Goal: Download file/media

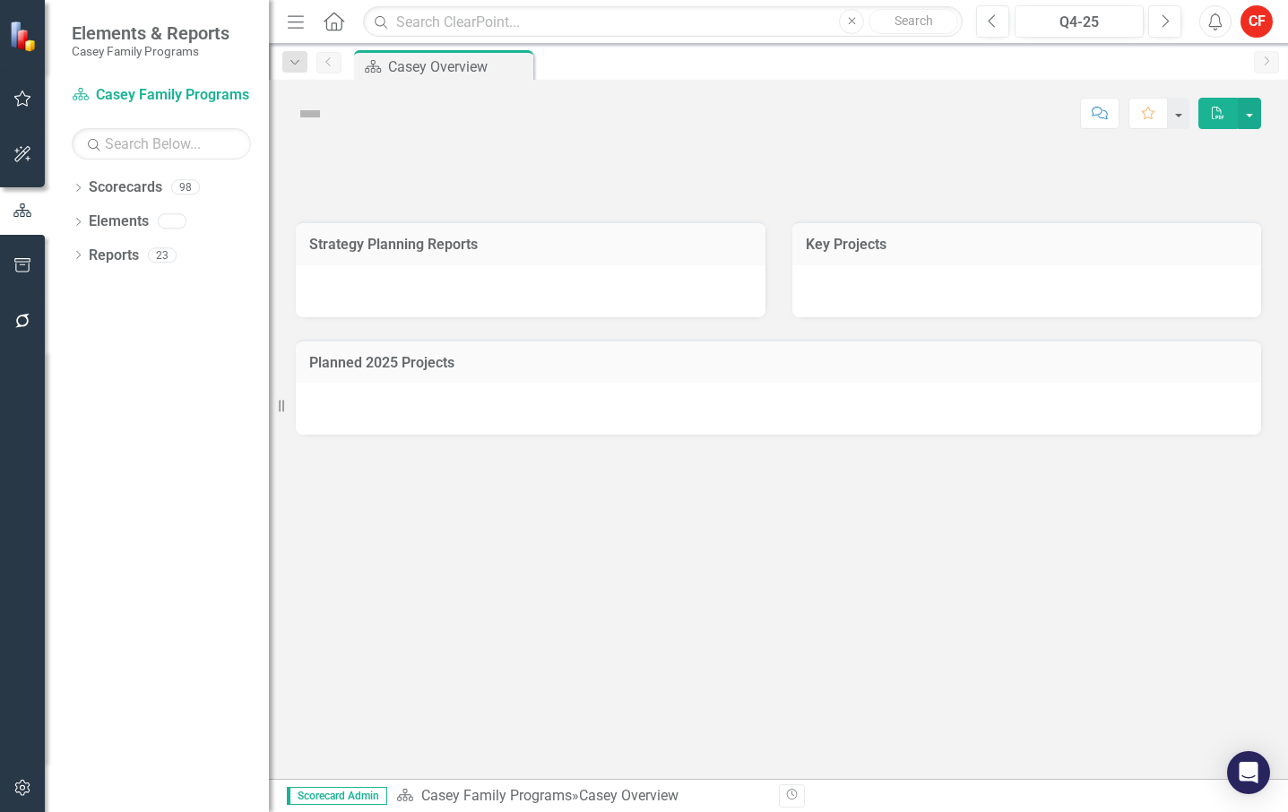
click at [82, 183] on div "Dropdown" at bounding box center [78, 189] width 13 height 15
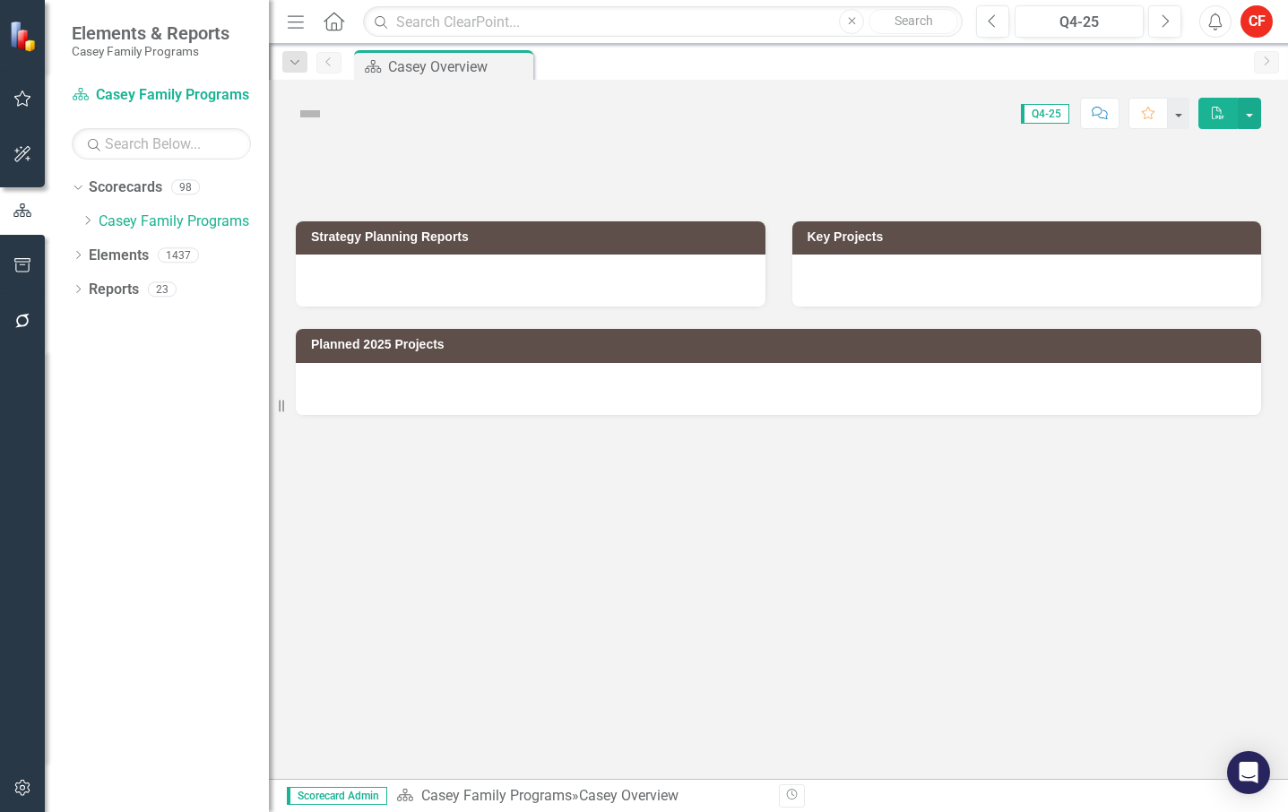
click at [86, 218] on icon "Dropdown" at bounding box center [87, 220] width 13 height 11
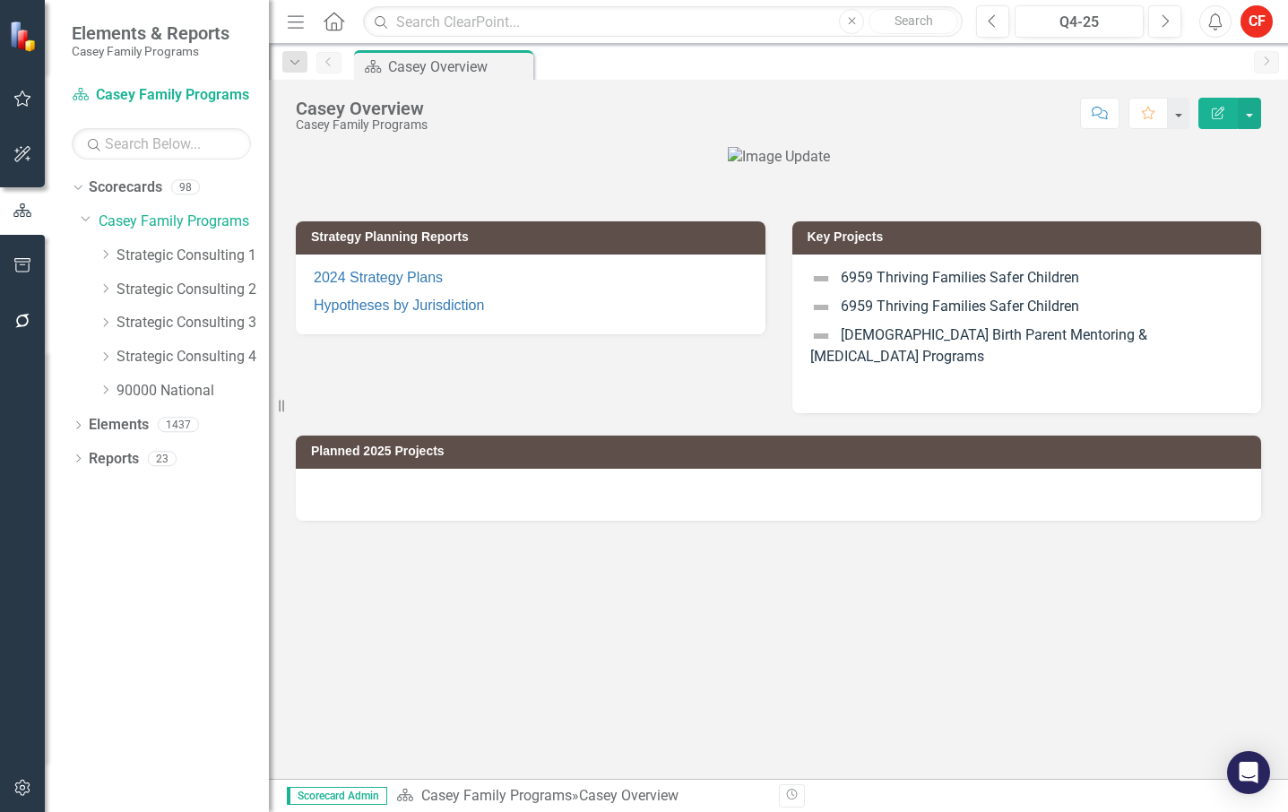
click at [111, 361] on icon "Dropdown" at bounding box center [105, 356] width 13 height 11
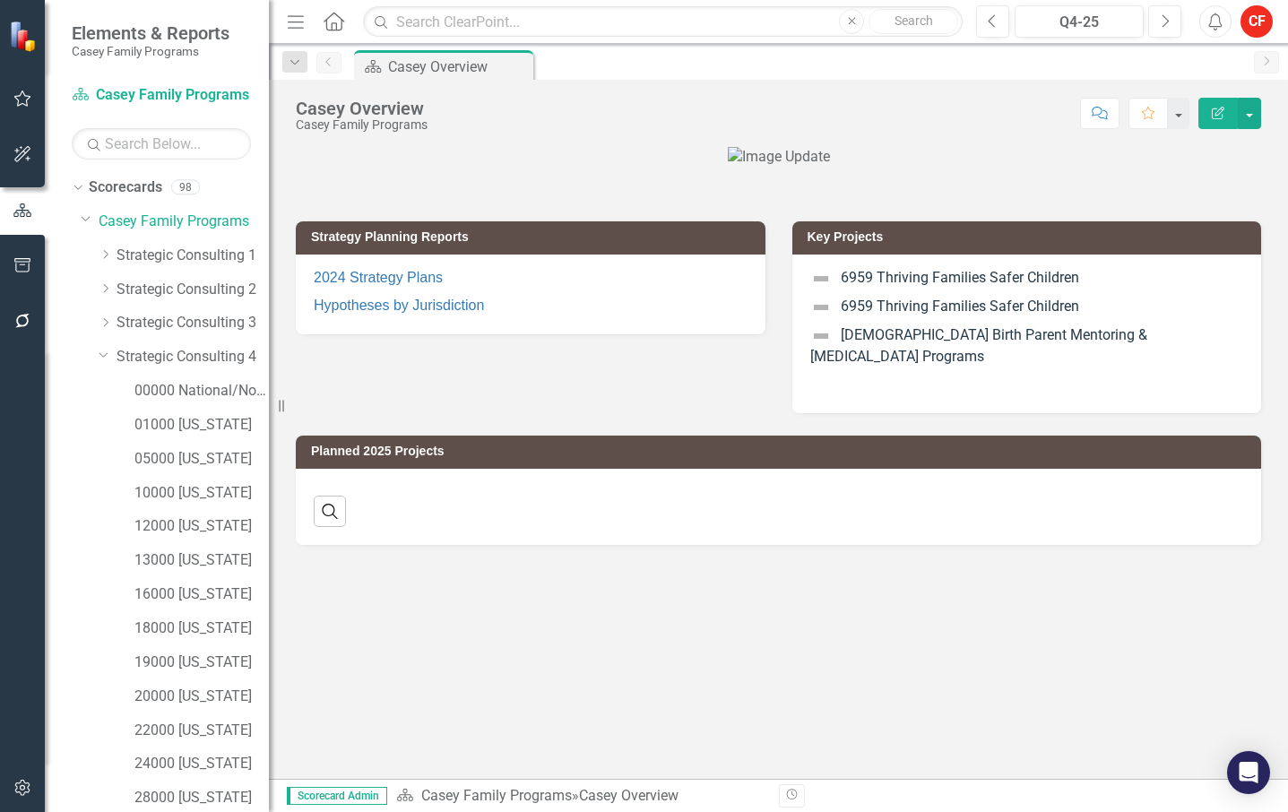
scroll to position [209, 0]
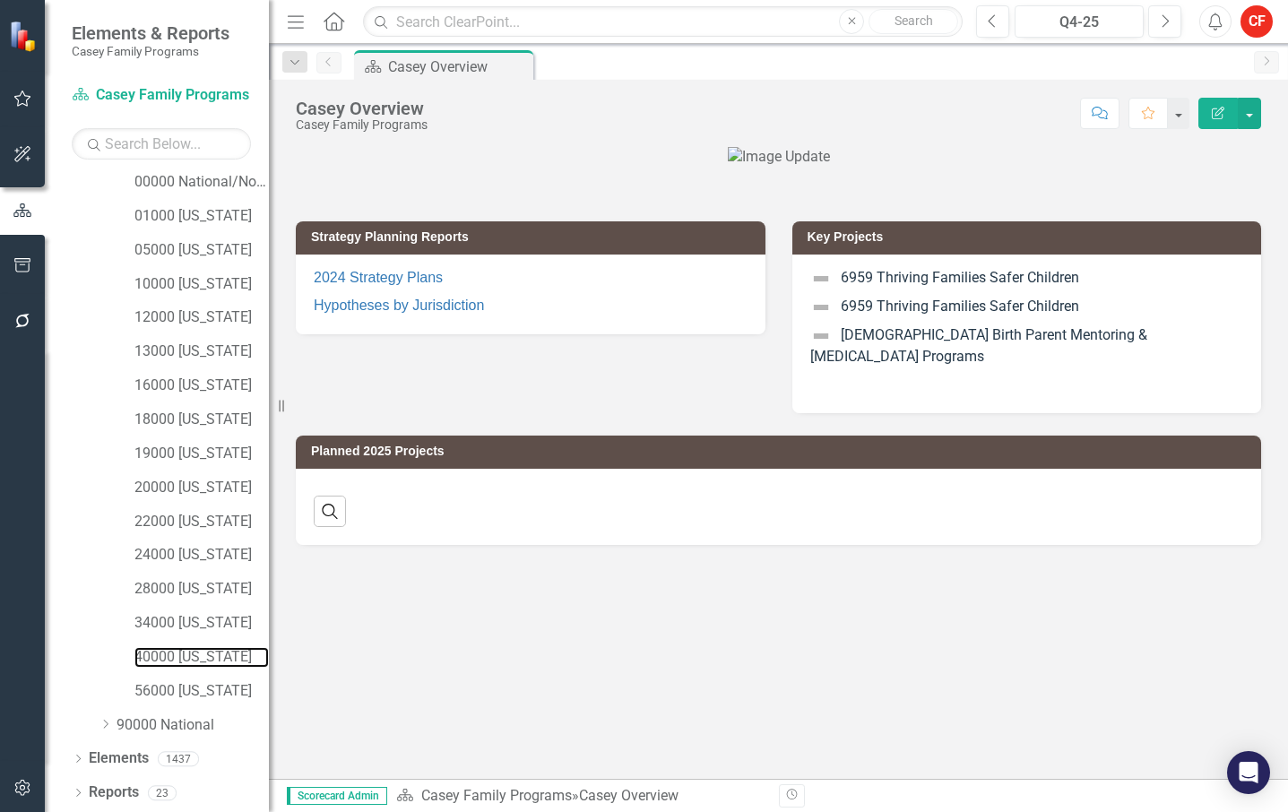
click at [214, 652] on link "40000 [US_STATE]" at bounding box center [201, 657] width 134 height 21
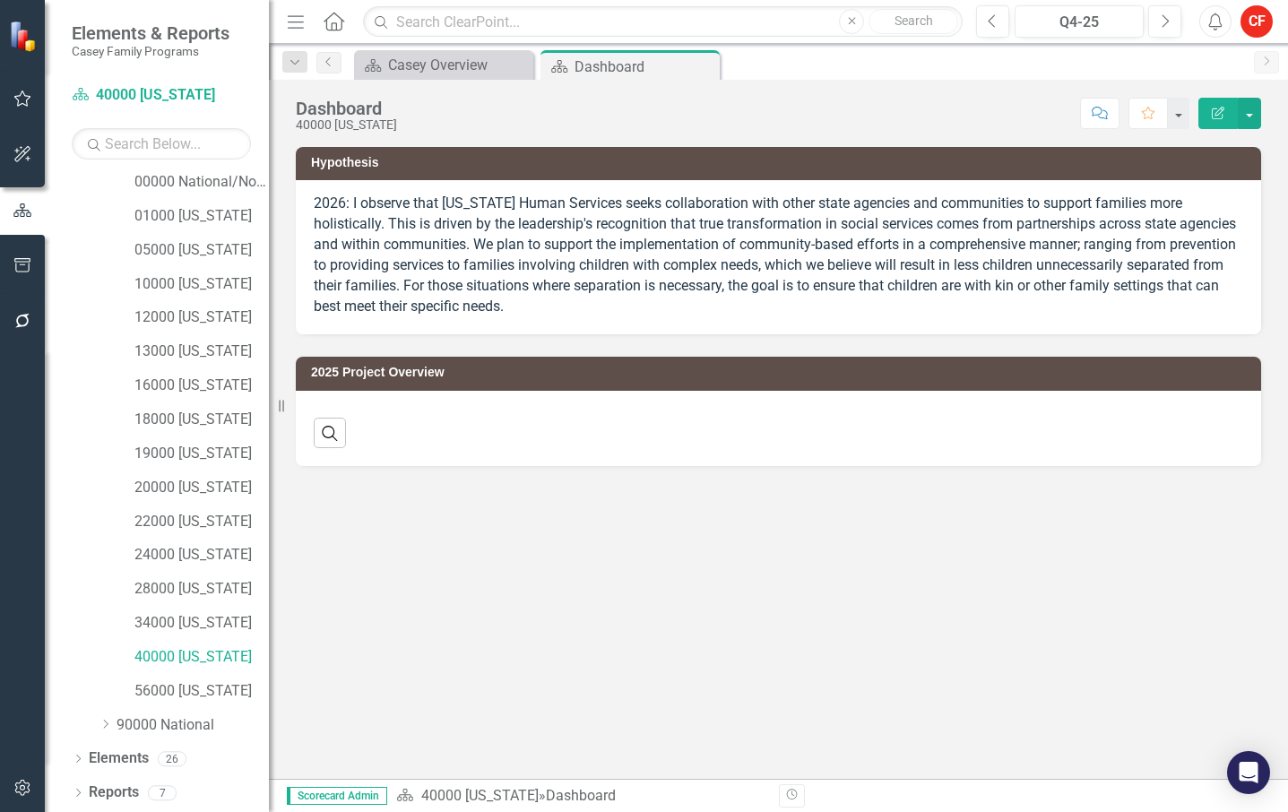
click at [78, 793] on icon "Dropdown" at bounding box center [78, 795] width 13 height 10
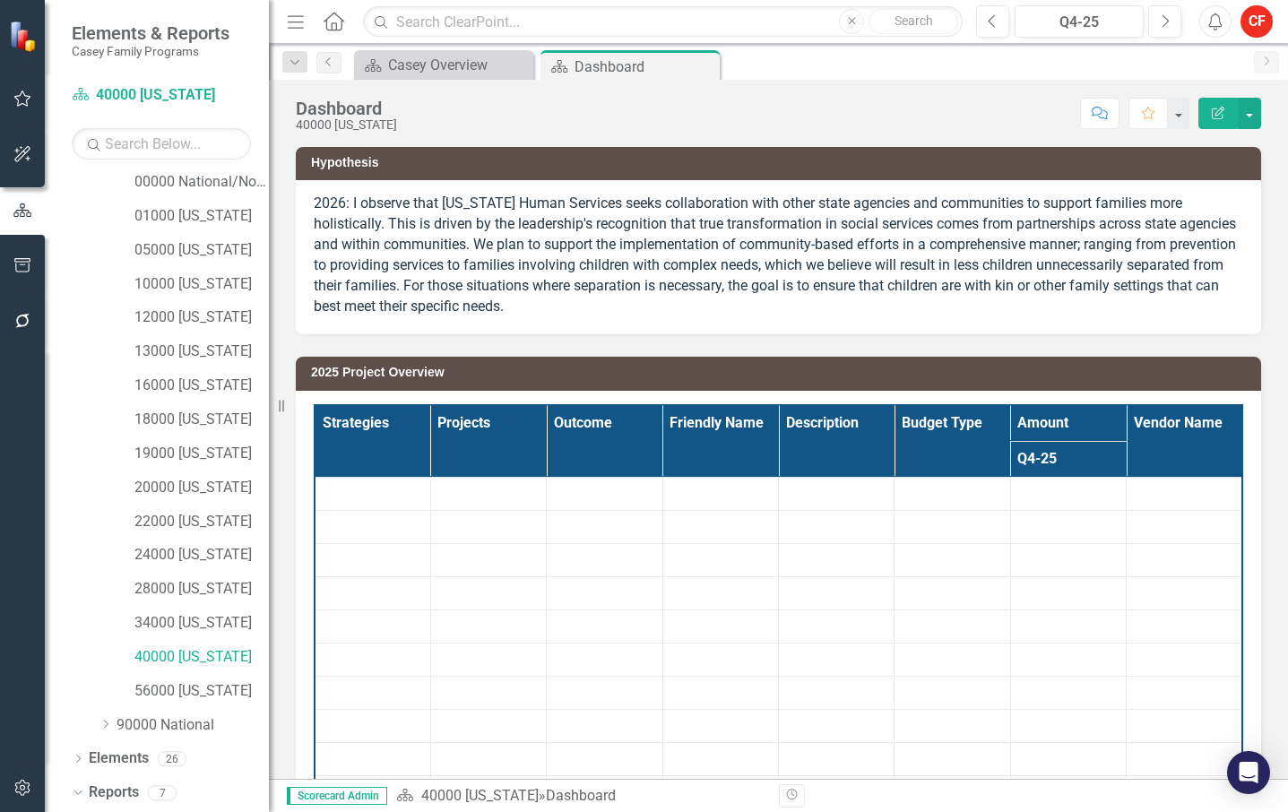
scroll to position [432, 0]
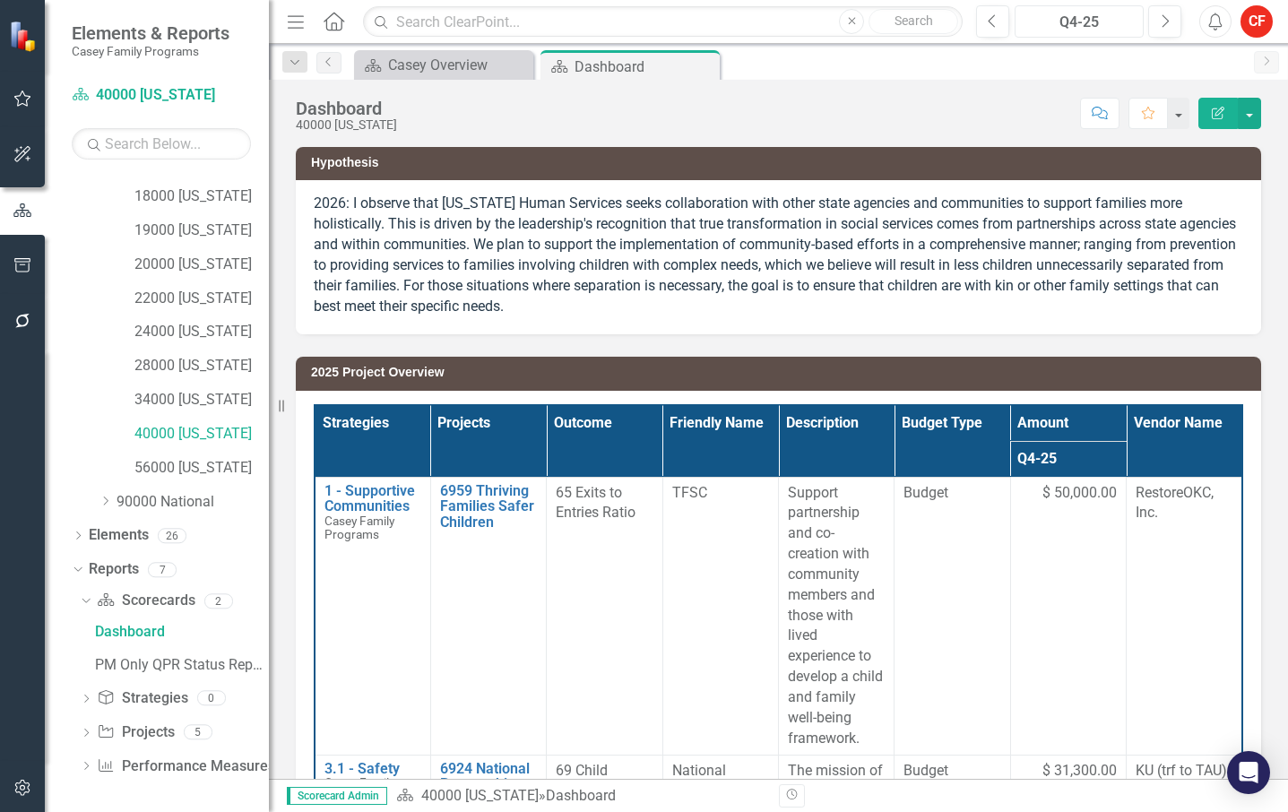
click at [1122, 13] on div "Q4-25" at bounding box center [1079, 23] width 117 height 22
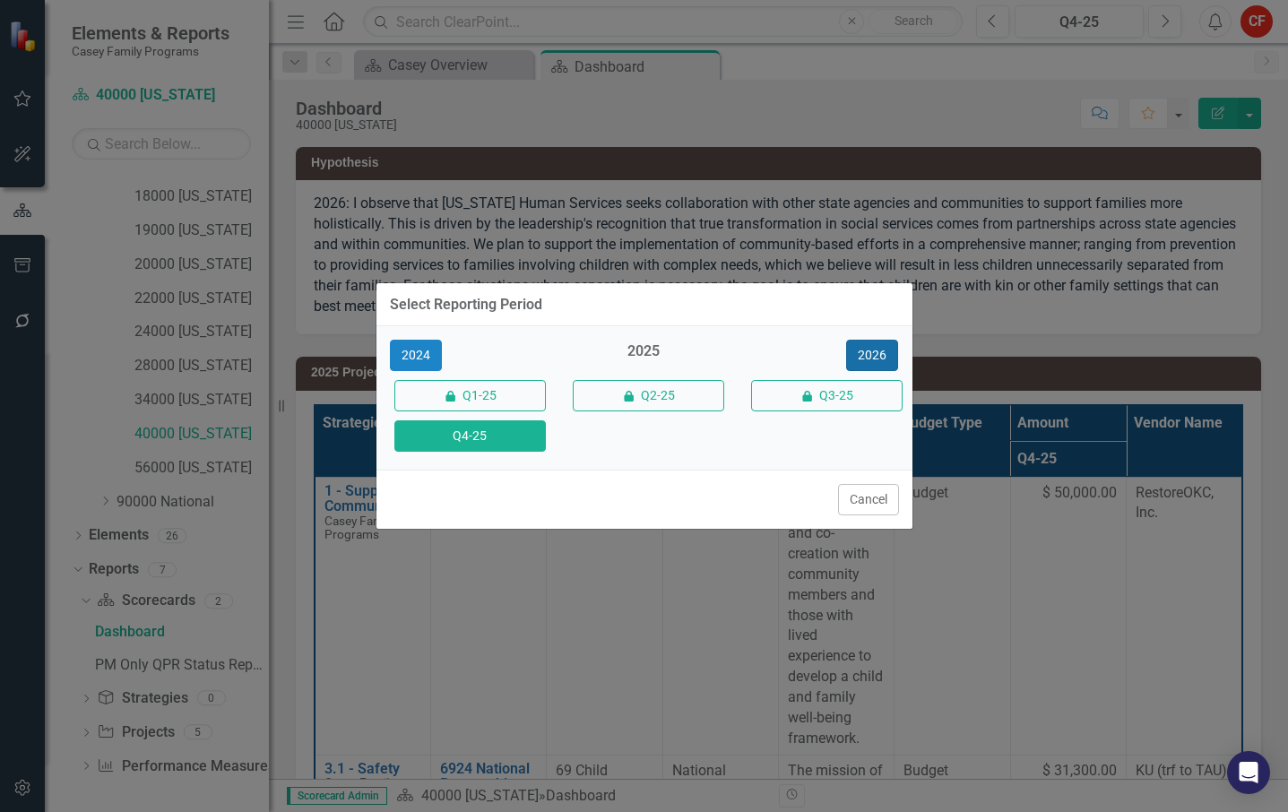
click at [872, 352] on button "2026" at bounding box center [872, 355] width 52 height 31
click at [453, 435] on button "Q4-26" at bounding box center [470, 435] width 152 height 31
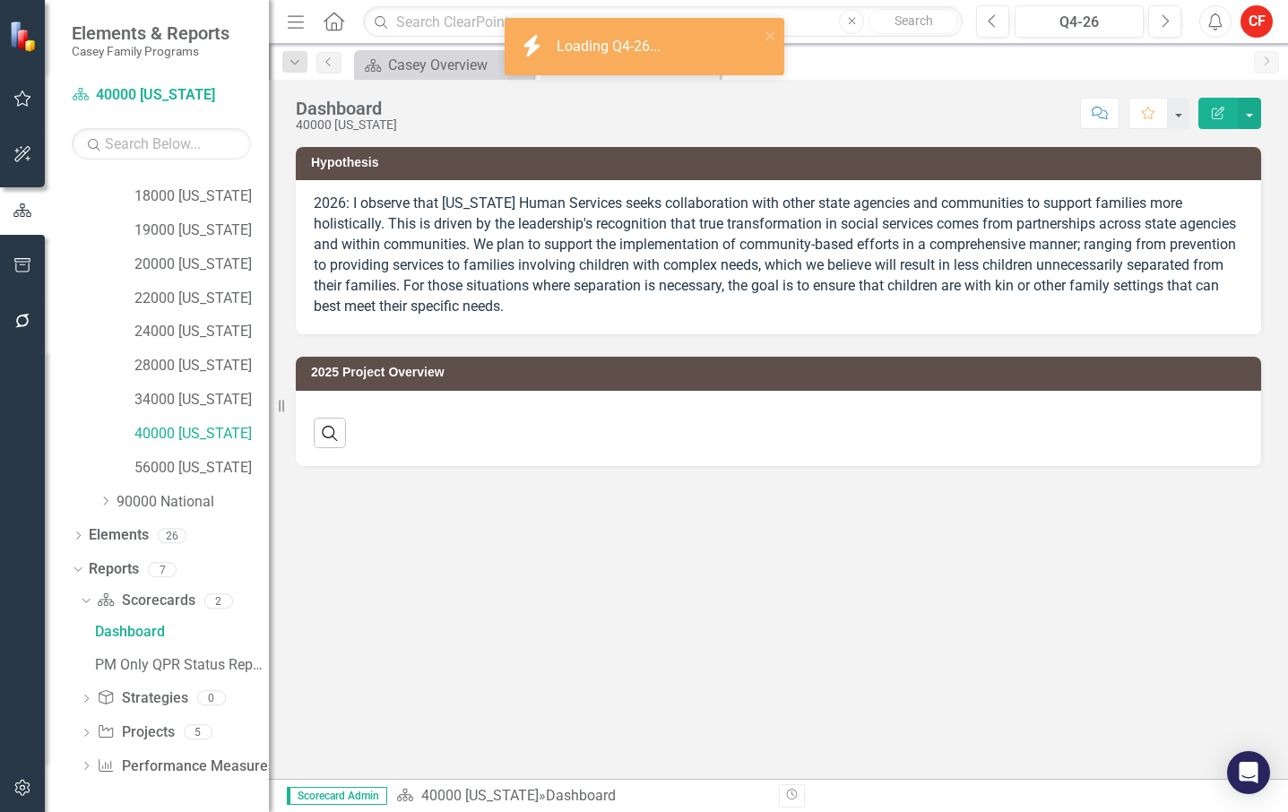
click at [81, 730] on icon "Dropdown" at bounding box center [86, 735] width 13 height 10
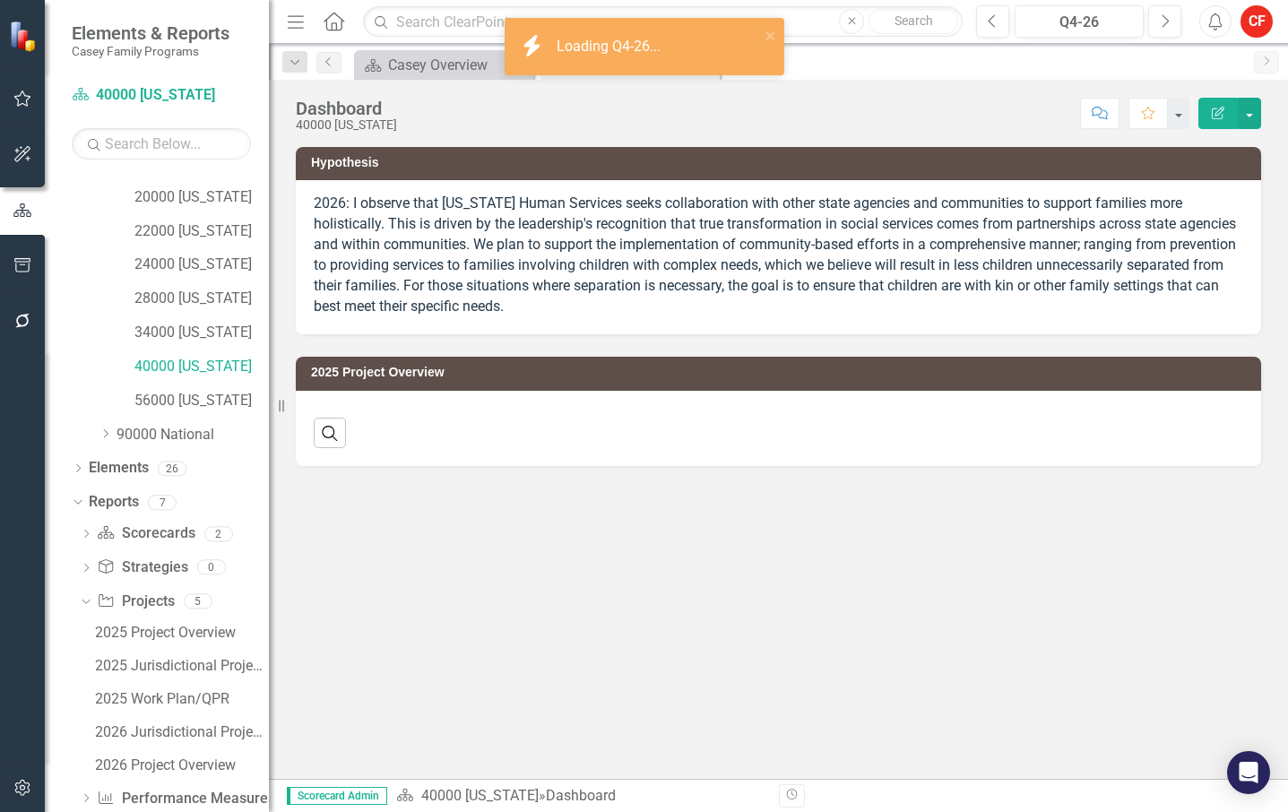
scroll to position [532, 0]
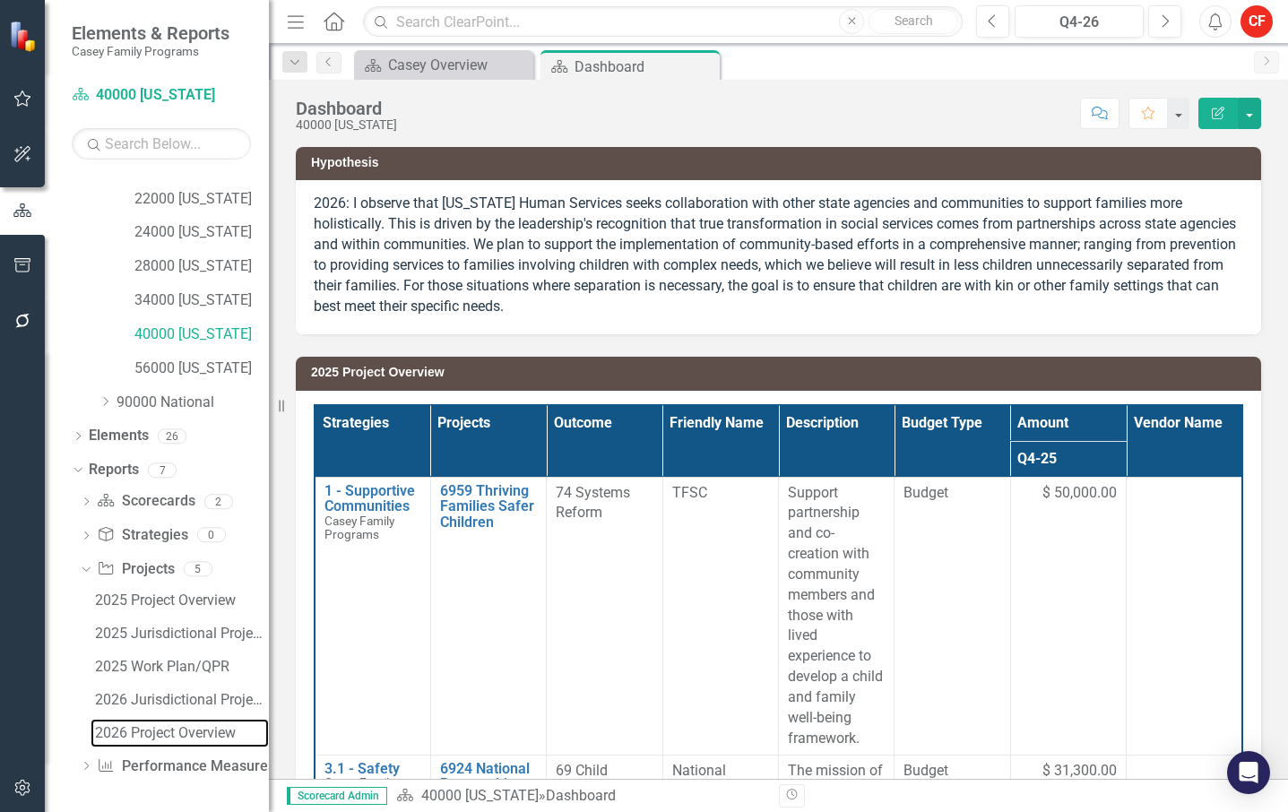
click at [175, 734] on div "2026 Project Overview" at bounding box center [182, 733] width 174 height 16
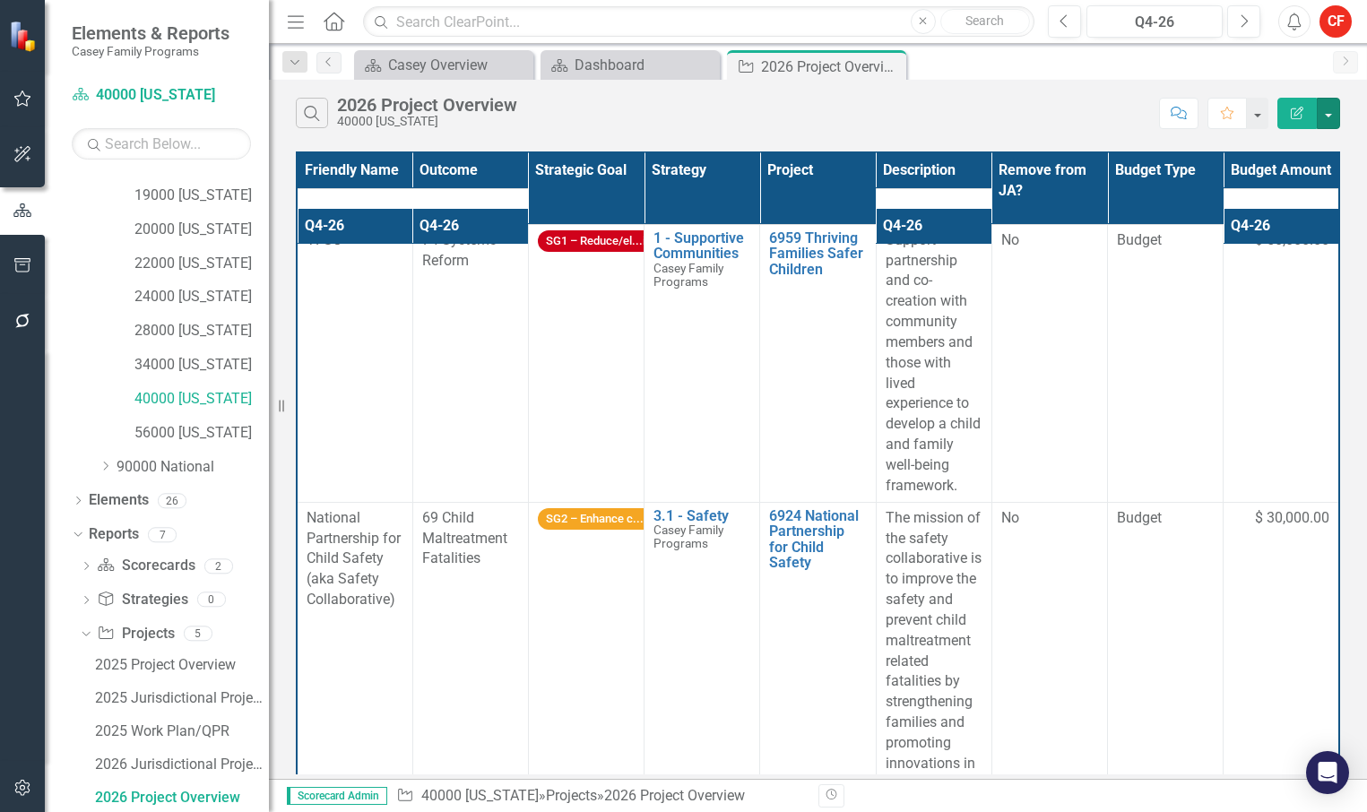
click at [1287, 111] on button "button" at bounding box center [1328, 113] width 23 height 31
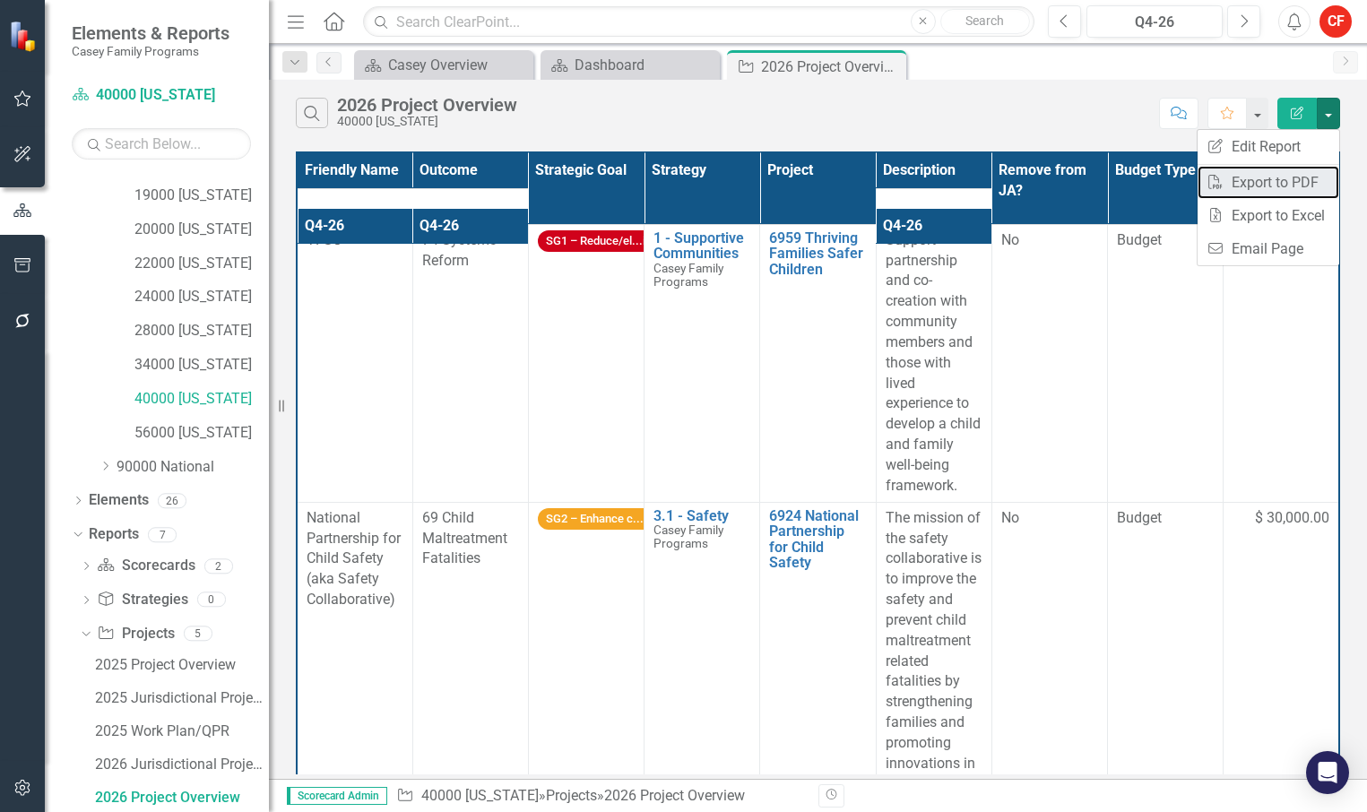
click at [1287, 185] on link "PDF Export to PDF" at bounding box center [1269, 182] width 142 height 33
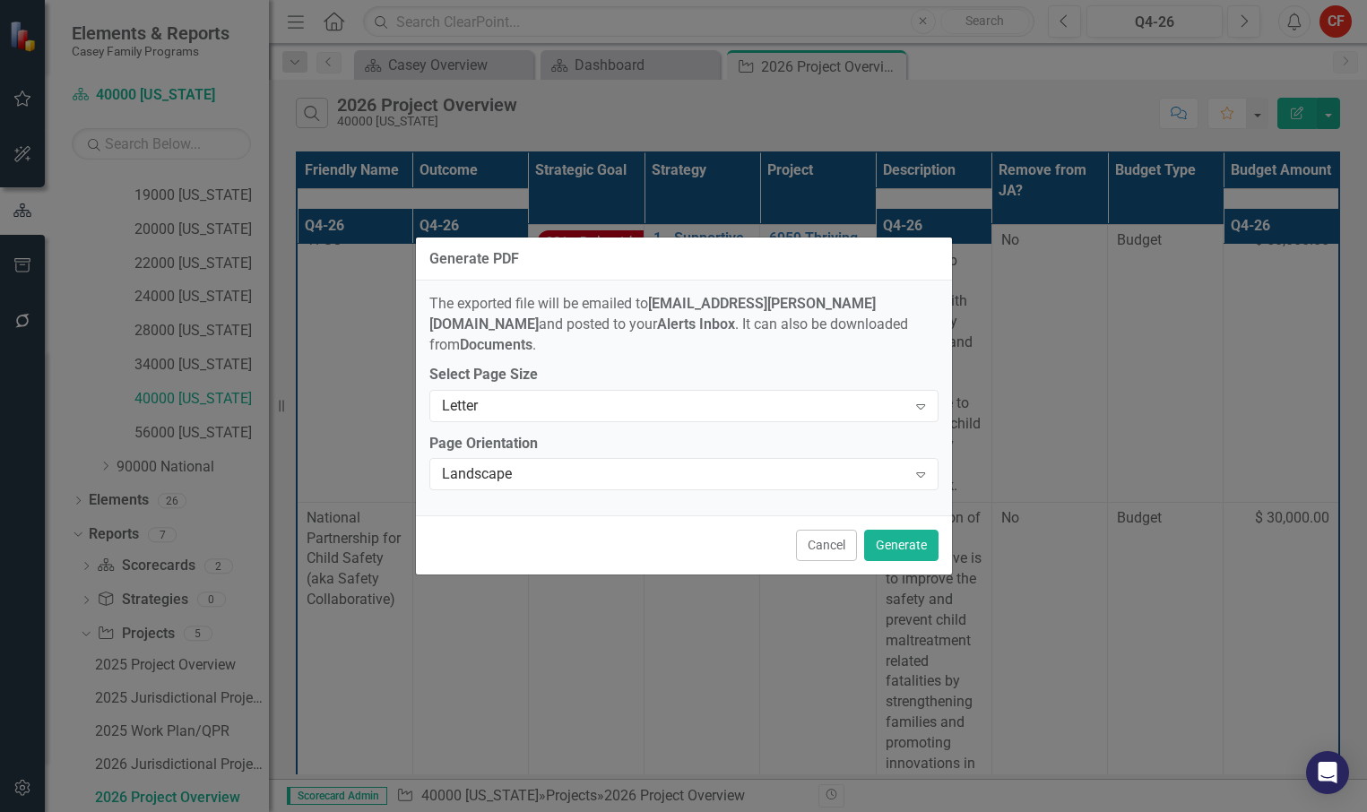
click at [869, 477] on div "Landscape Expand" at bounding box center [683, 474] width 509 height 32
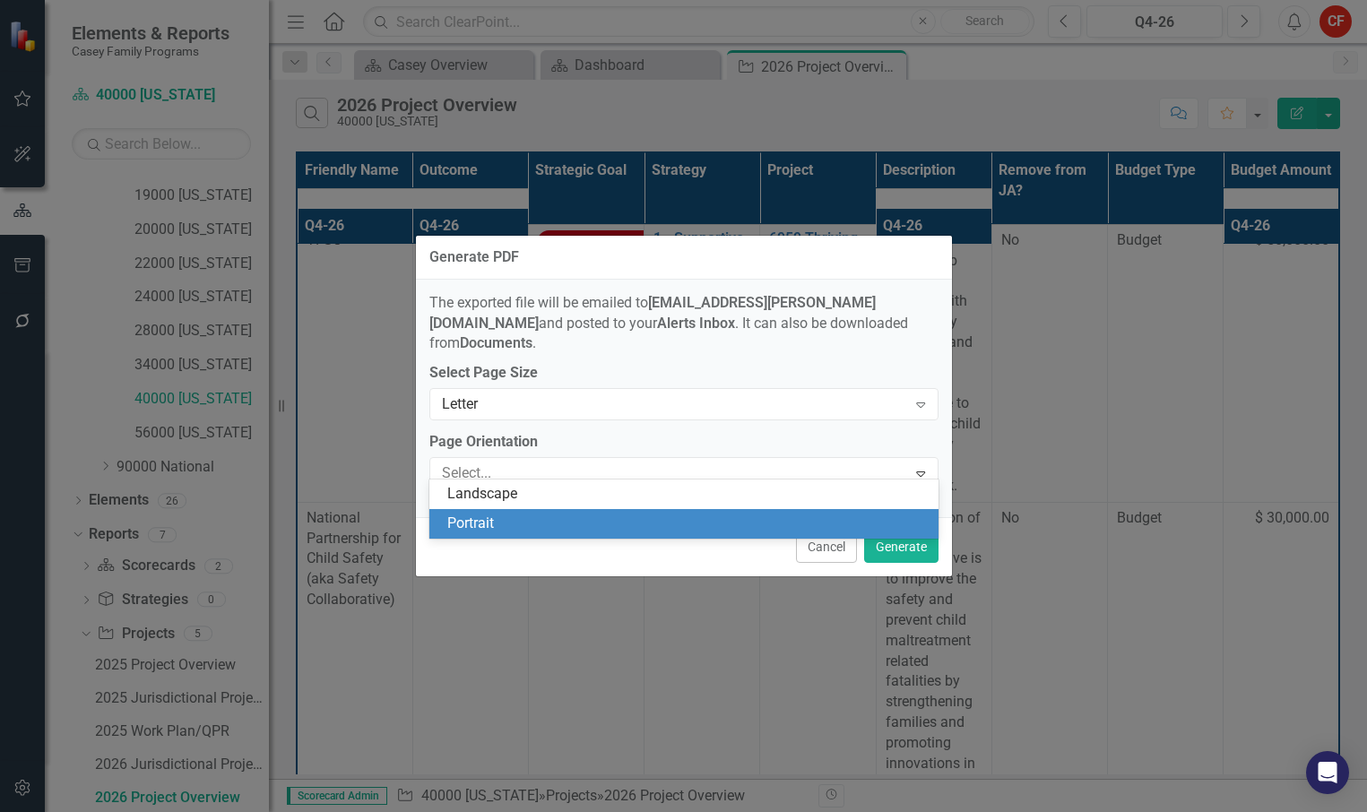
click at [835, 519] on div "Portrait" at bounding box center [687, 524] width 481 height 21
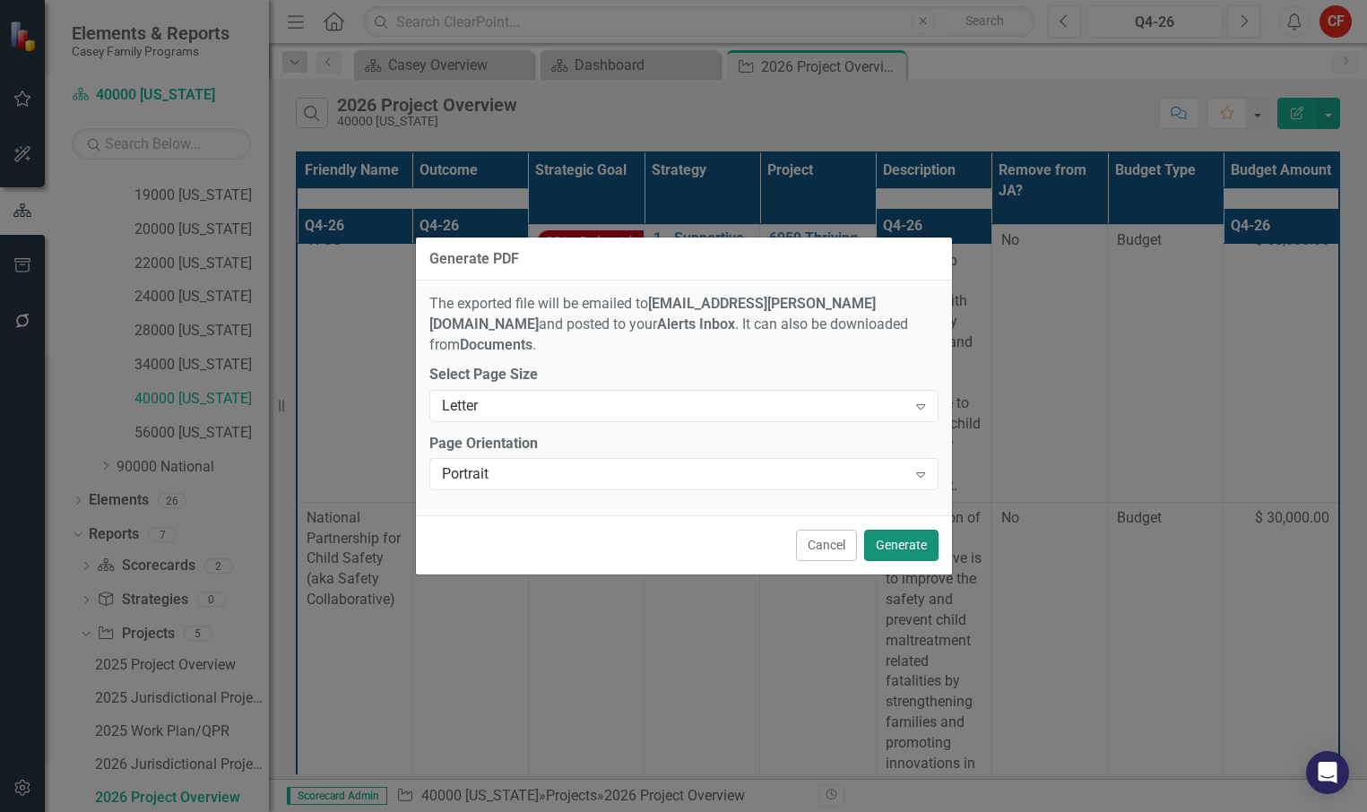
click at [894, 535] on button "Generate" at bounding box center [901, 545] width 74 height 31
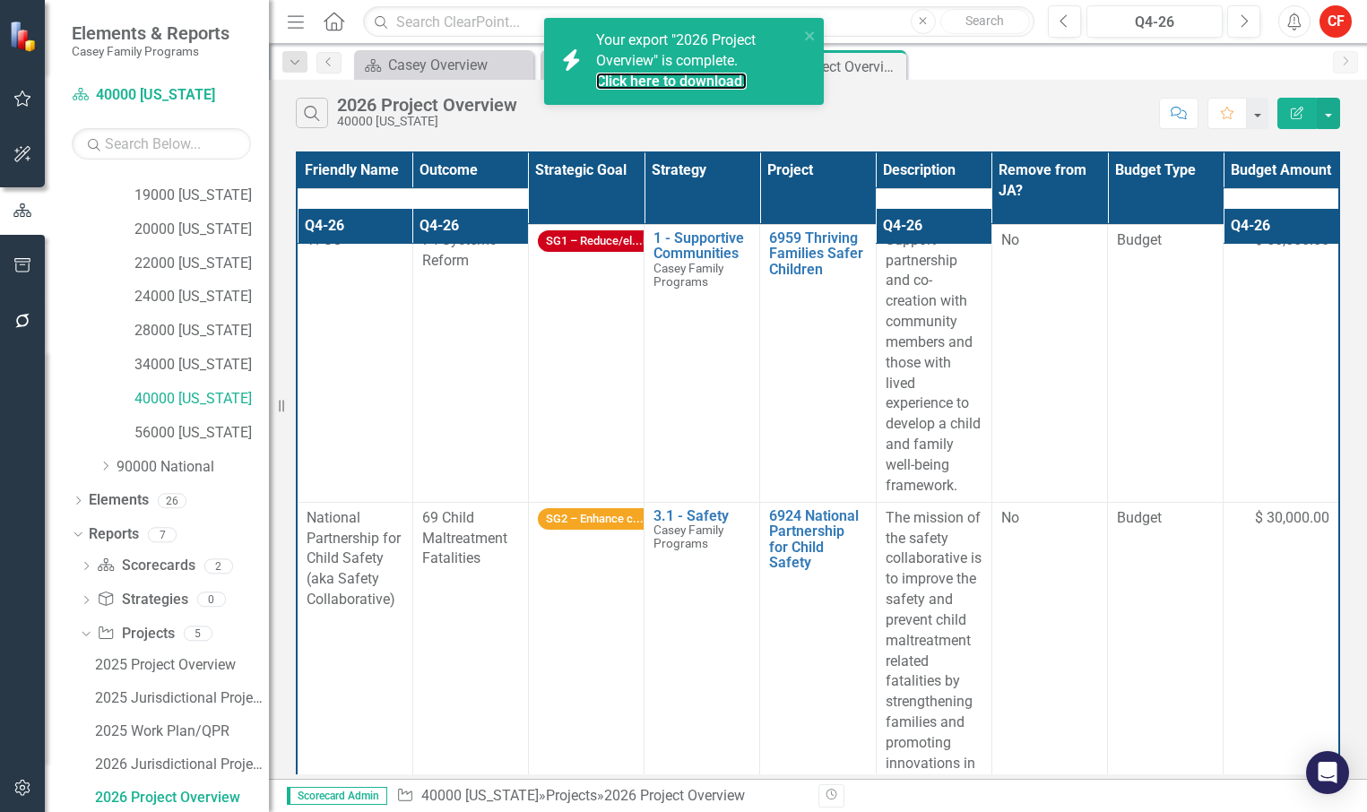
click at [711, 82] on link "Click here to download." at bounding box center [671, 81] width 151 height 17
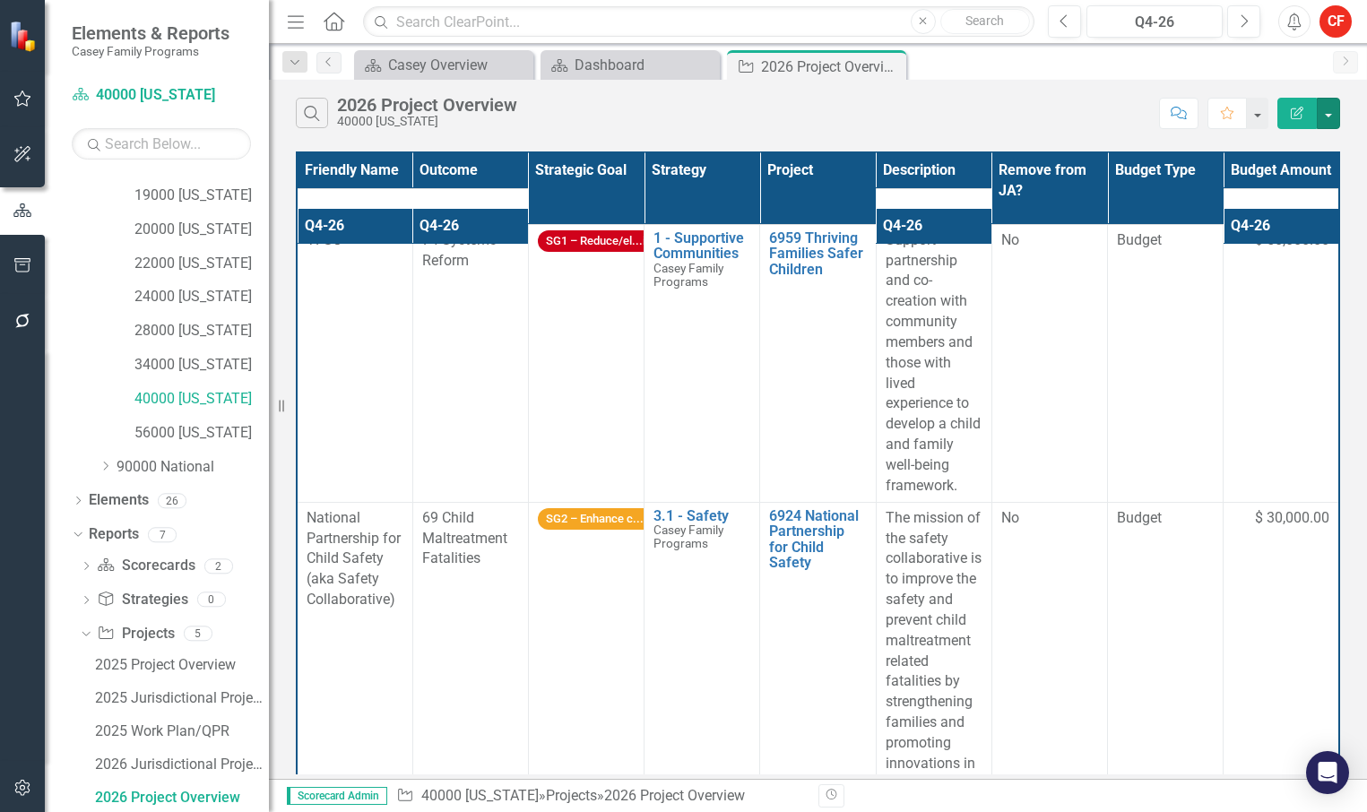
click at [1287, 114] on button "button" at bounding box center [1328, 113] width 23 height 31
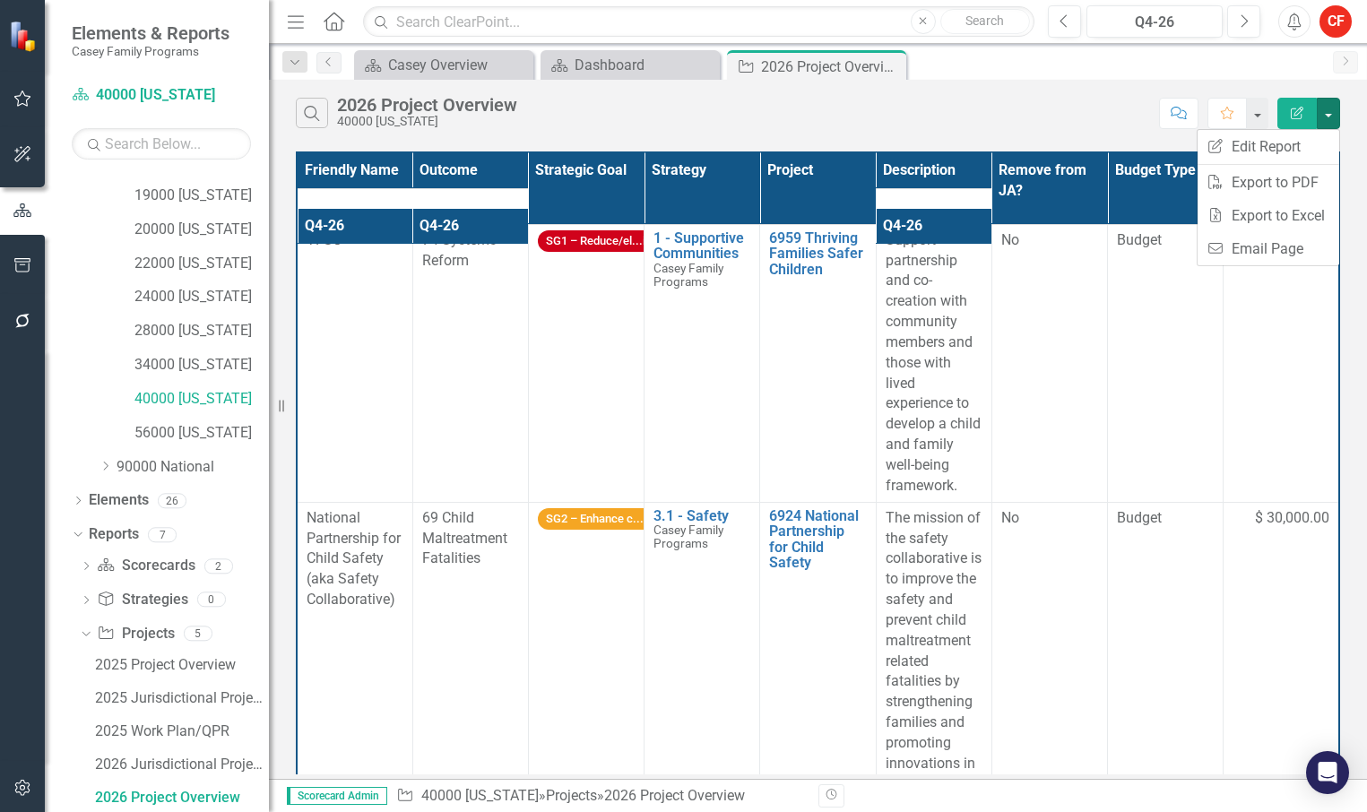
click at [1073, 117] on div "Search 2026 Project Overview 40000 [US_STATE]" at bounding box center [723, 113] width 854 height 30
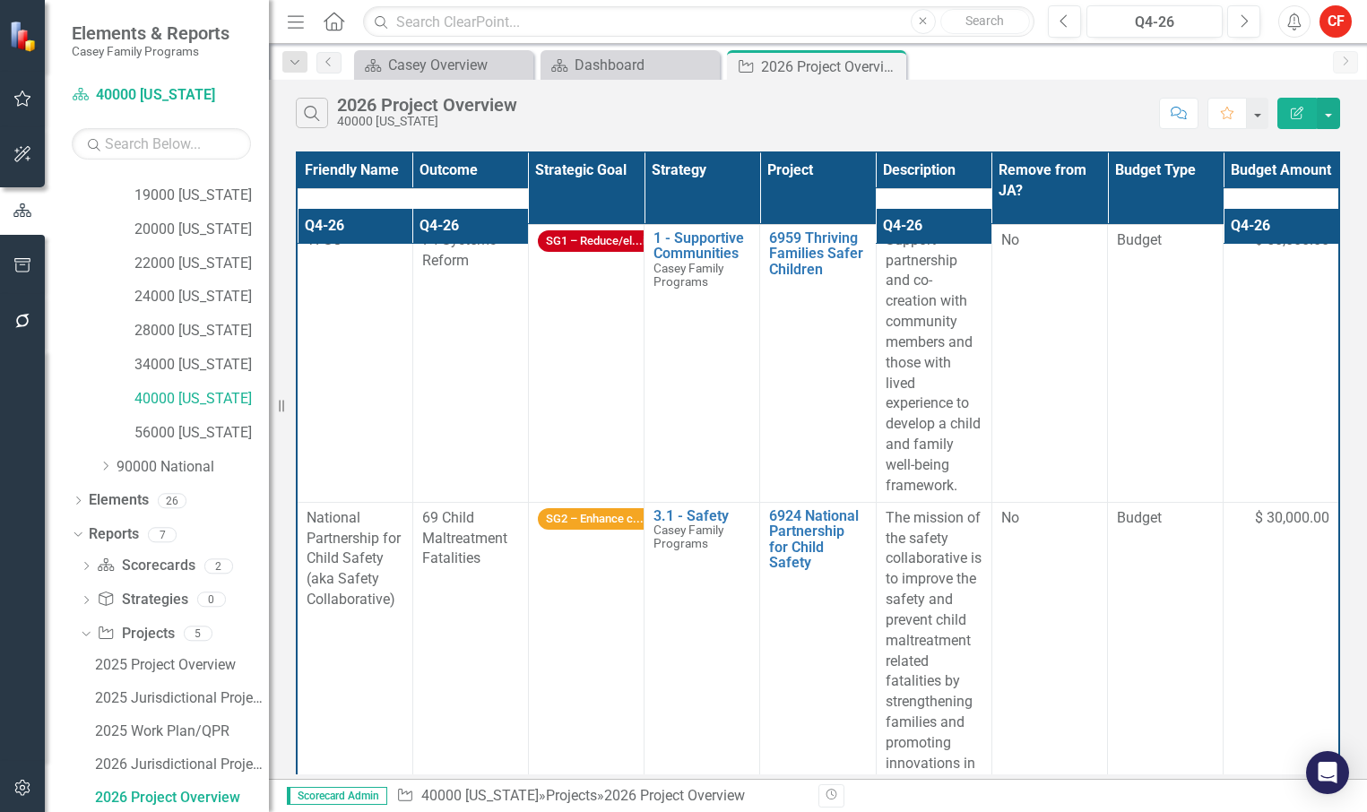
click at [1039, 117] on div "Search 2026 Project Overview 40000 [US_STATE]" at bounding box center [723, 113] width 854 height 30
